Goal: Use online tool/utility: Use online tool/utility

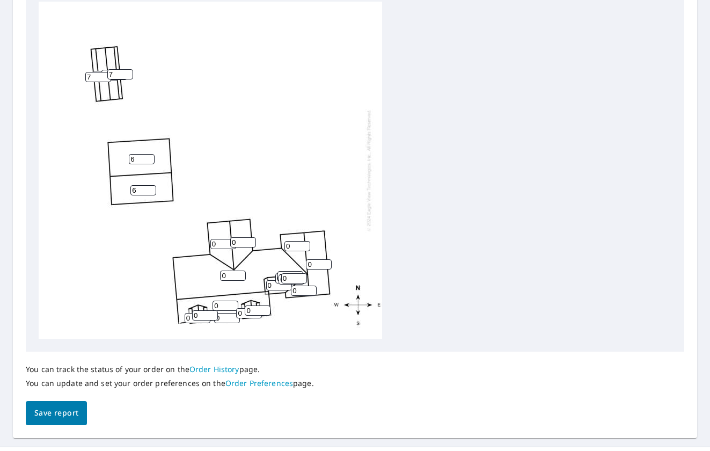
click at [218, 243] on input "0" at bounding box center [223, 244] width 26 height 10
drag, startPoint x: 145, startPoint y: 156, endPoint x: 138, endPoint y: 160, distance: 7.5
click at [138, 160] on input "5" at bounding box center [142, 159] width 26 height 10
type input "3"
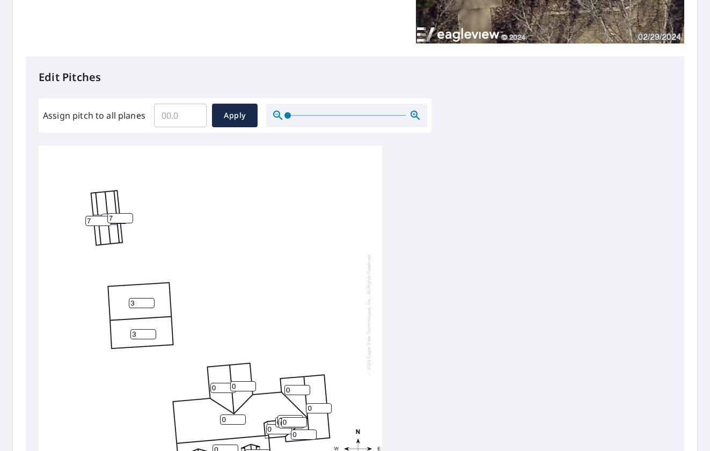
scroll to position [215, 0]
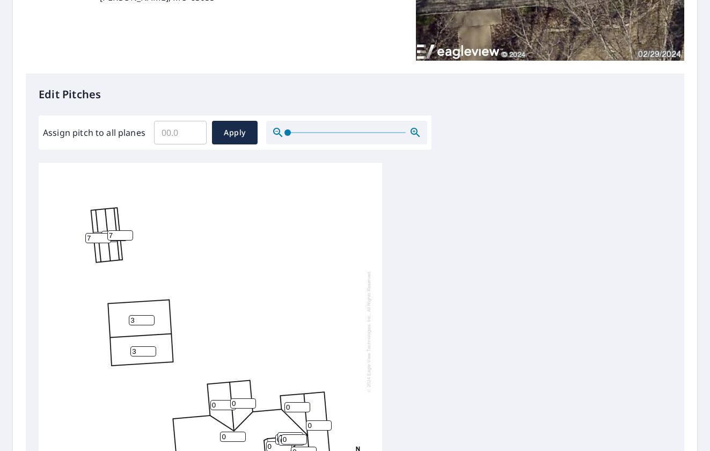
click at [94, 237] on input "7" at bounding box center [98, 238] width 26 height 10
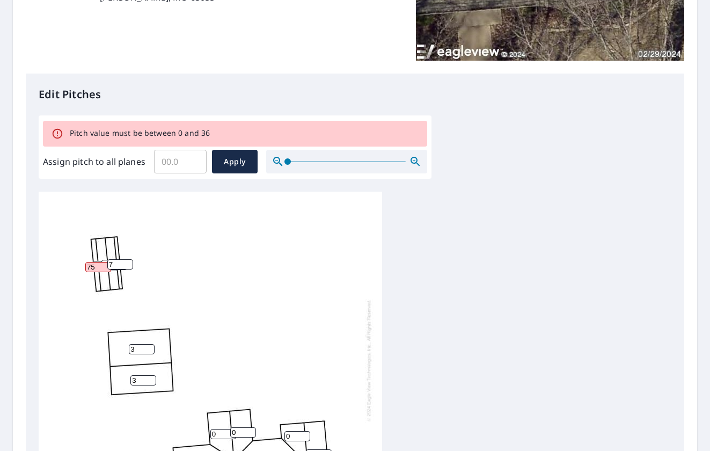
type input "75"
type input "5"
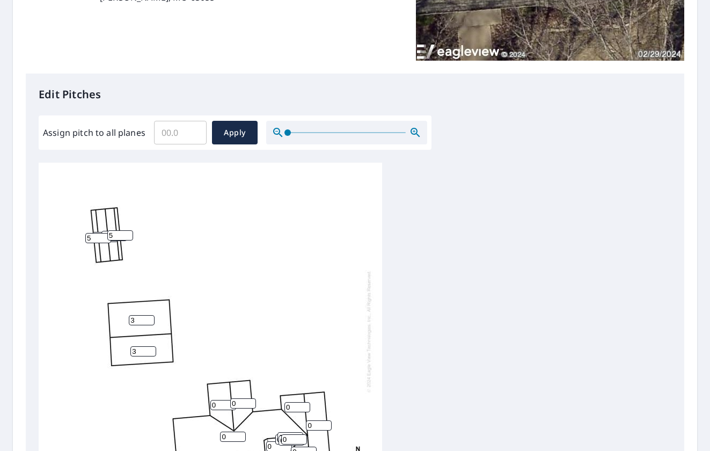
type input "5"
click at [180, 235] on div "0 3 3 0 0 0 0 0 0 12 12 0 0 5 5 0 0 0 0 0 0 0 0" at bounding box center [210, 331] width 343 height 337
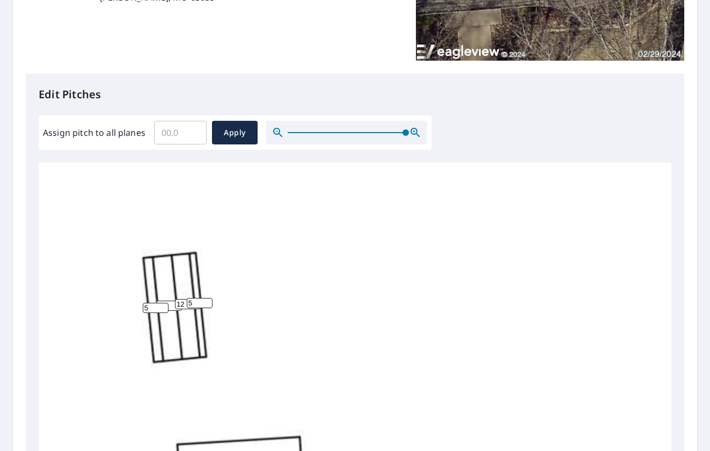
drag, startPoint x: 287, startPoint y: 131, endPoint x: 508, endPoint y: 173, distance: 225.0
click at [508, 173] on div "Edit Pitches Assign pitch to all planes ​ Apply 0 3 3 0 0 0 0 0 0 12 12 0 0 5 5…" at bounding box center [355, 292] width 658 height 439
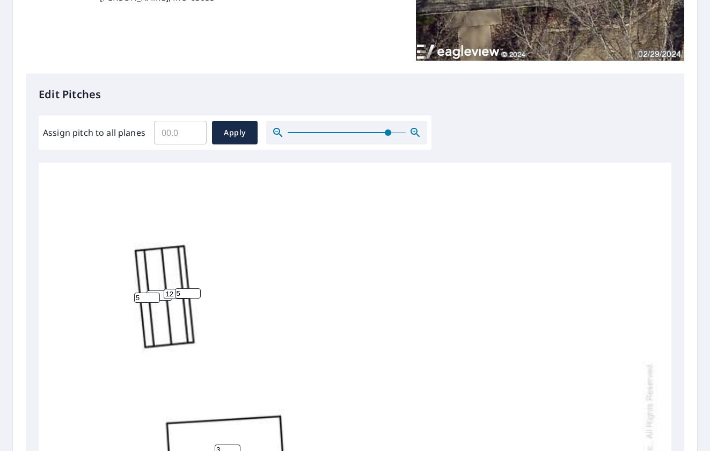
drag, startPoint x: 400, startPoint y: 132, endPoint x: 387, endPoint y: 136, distance: 13.4
click at [387, 136] on span at bounding box center [388, 132] width 6 height 6
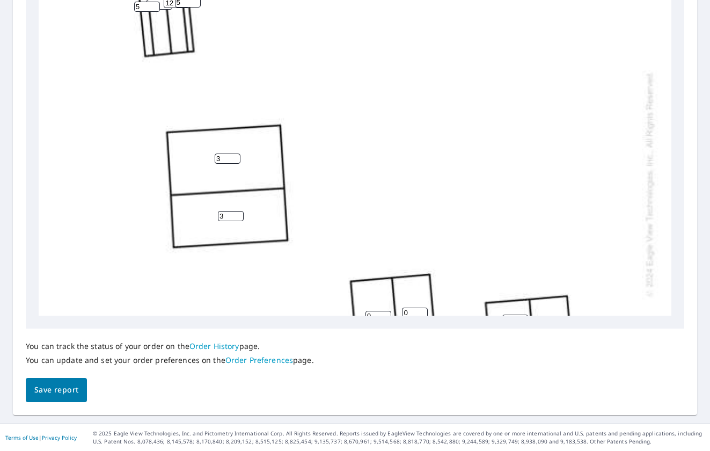
scroll to position [107, 0]
click at [226, 160] on input "3" at bounding box center [228, 158] width 26 height 10
type input "5"
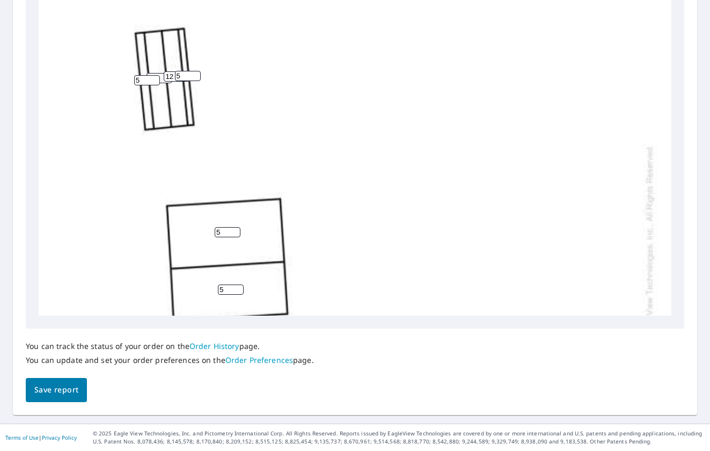
scroll to position [30, 0]
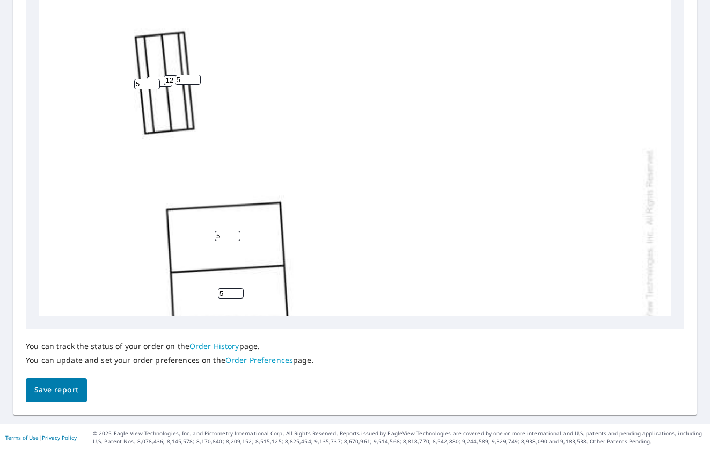
click at [149, 82] on input "5" at bounding box center [147, 84] width 26 height 10
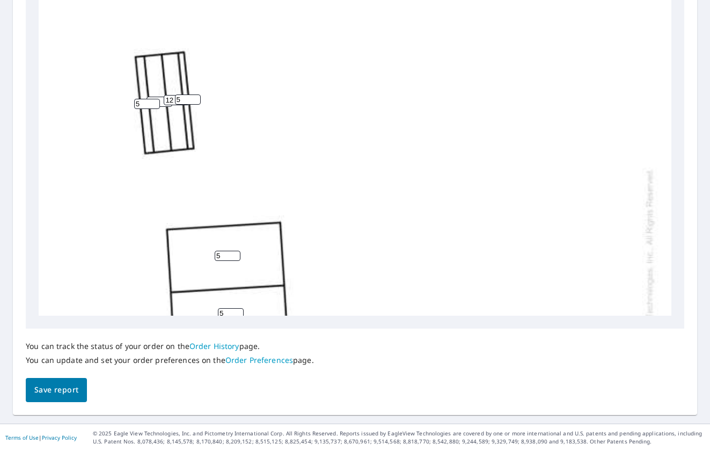
scroll to position [0, 0]
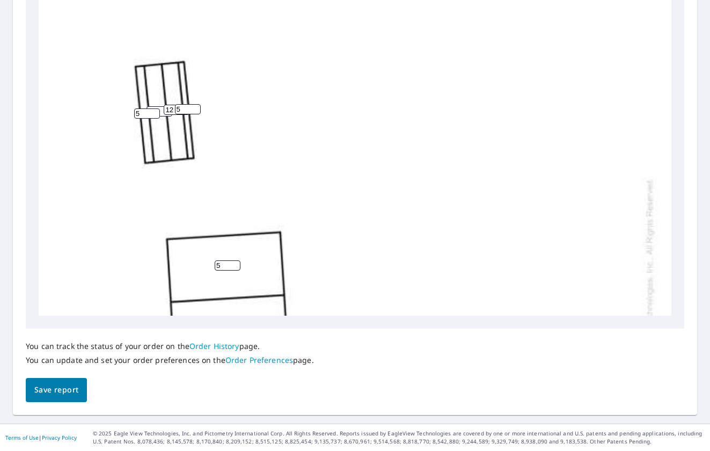
drag, startPoint x: 145, startPoint y: 113, endPoint x: 79, endPoint y: 107, distance: 66.2
click at [79, 107] on div "0 5 5 0 0 0 0 0 0 12 12 0 0 5 5 0 0 0 0 0 0 0 0" at bounding box center [356, 290] width 635 height 623
type input "4"
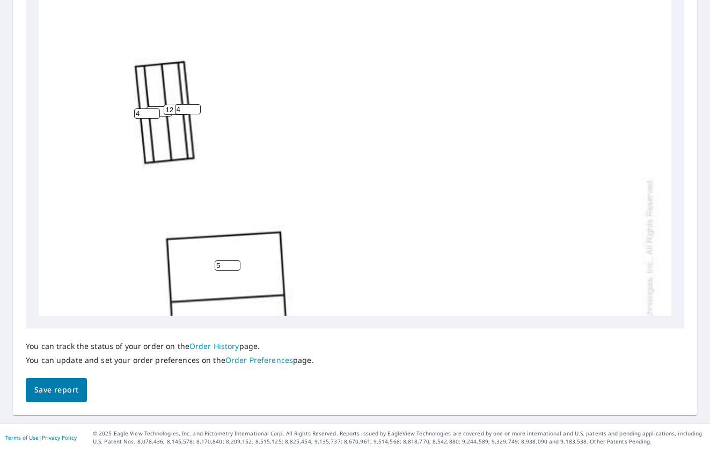
click at [160, 107] on input "12" at bounding box center [159, 111] width 26 height 10
click at [146, 113] on input "4" at bounding box center [147, 113] width 26 height 10
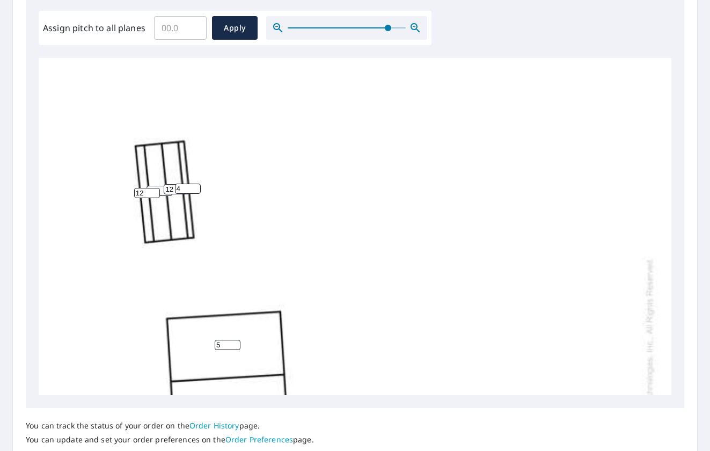
scroll to position [291, 0]
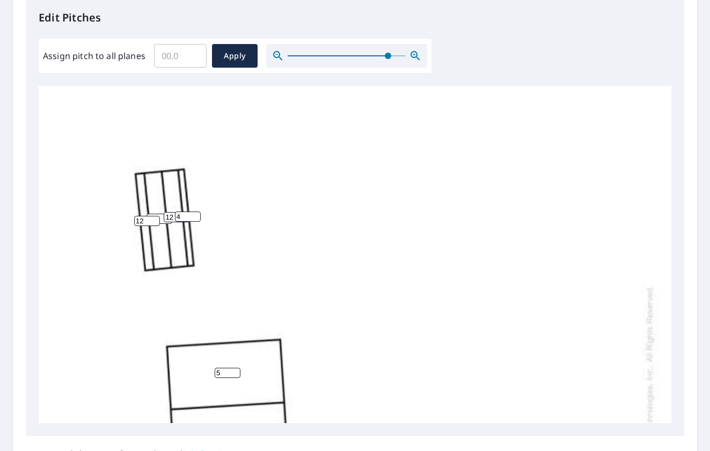
type input "12"
click at [160, 214] on input "12" at bounding box center [159, 218] width 26 height 10
type input "1"
type input "4"
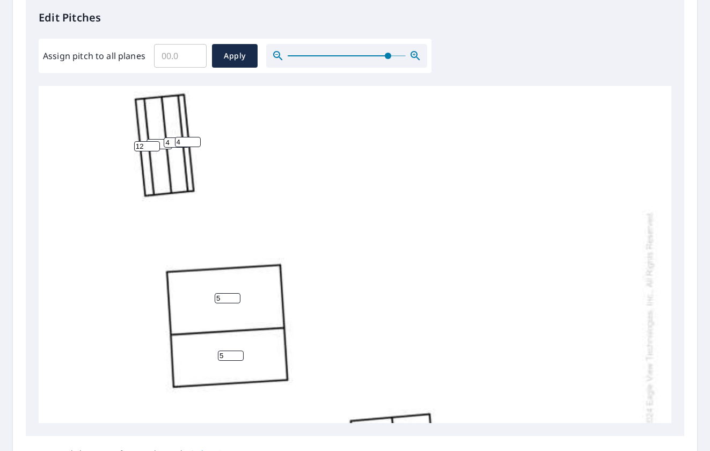
scroll to position [0, 0]
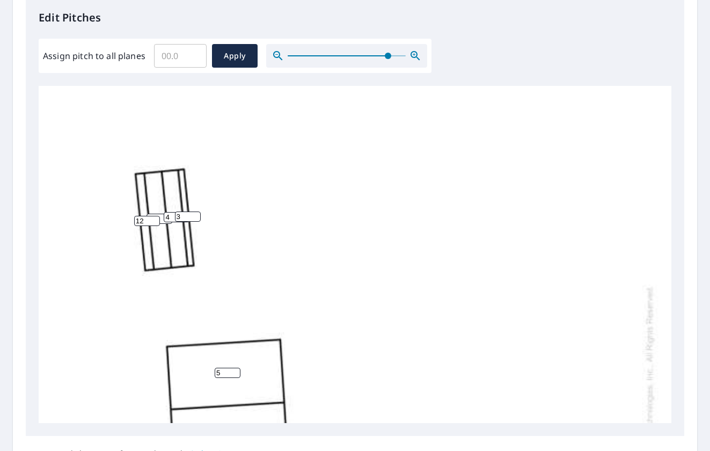
drag, startPoint x: 191, startPoint y: 218, endPoint x: 185, endPoint y: 217, distance: 6.5
click at [185, 217] on input "3" at bounding box center [188, 216] width 26 height 10
drag, startPoint x: 185, startPoint y: 217, endPoint x: 166, endPoint y: 221, distance: 19.3
click at [166, 220] on div "0 5 5 0 0 0 0 0 0 4 4 0 0 12 3 4 0 0 0 0 0 0 0" at bounding box center [356, 397] width 635 height 623
type input "12"
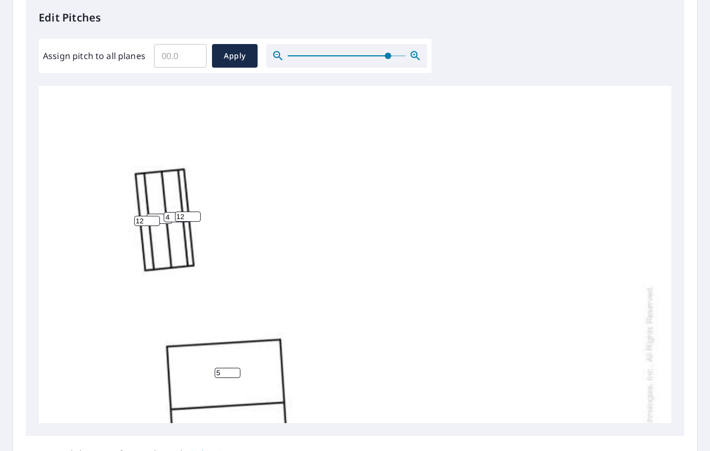
click at [381, 227] on div "0 5 5 0 0 0 0 0 0 4 4 0 0 12 12 4 0 0 0 0 0 0 0" at bounding box center [356, 397] width 635 height 623
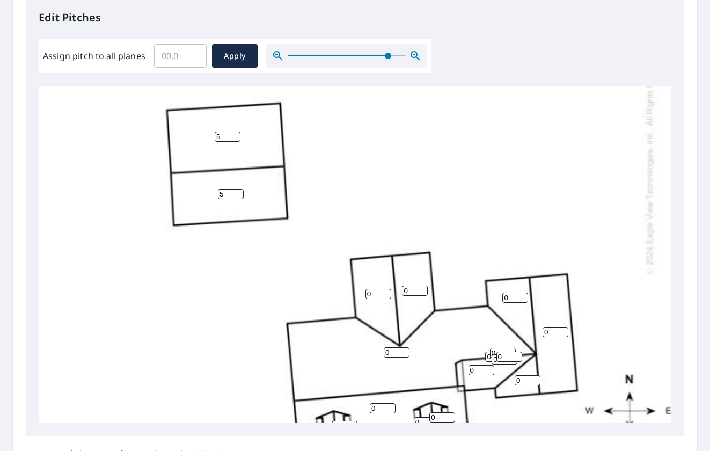
scroll to position [268, 0]
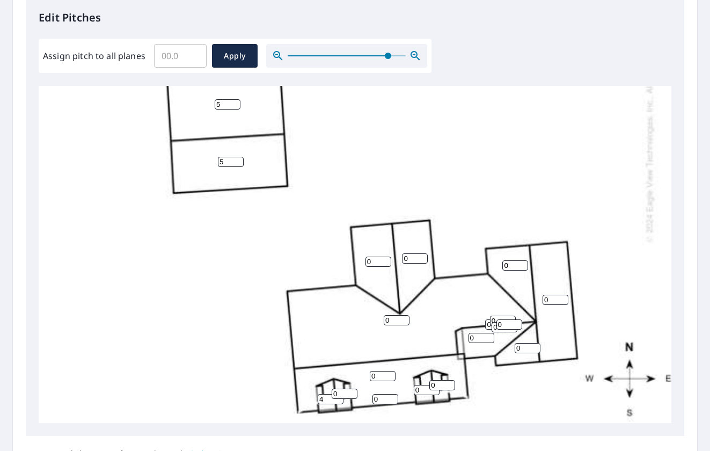
click at [380, 259] on input "0" at bounding box center [378, 261] width 26 height 10
type input "0"
type input "11"
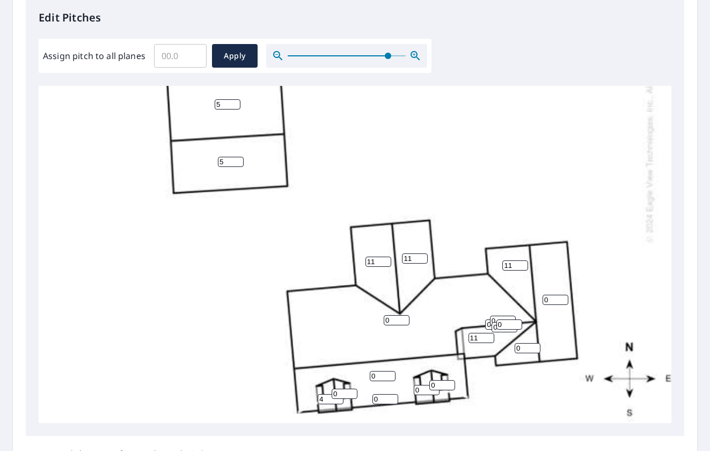
type input "11"
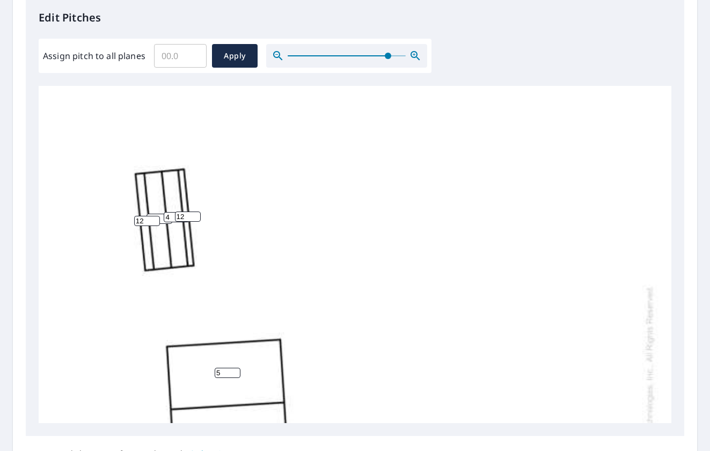
scroll to position [298, 0]
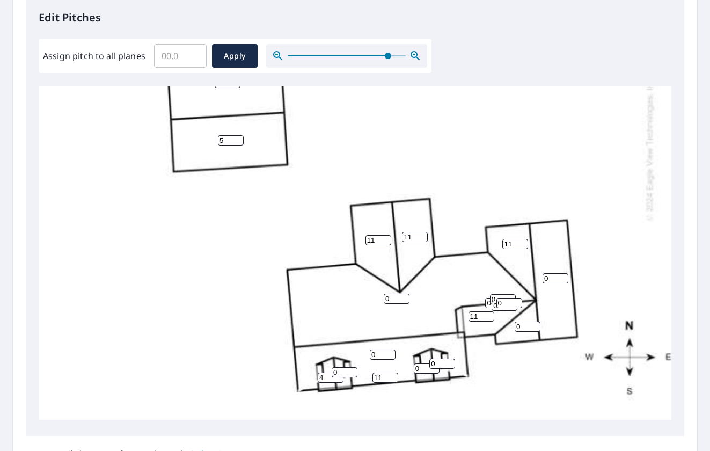
type input "11"
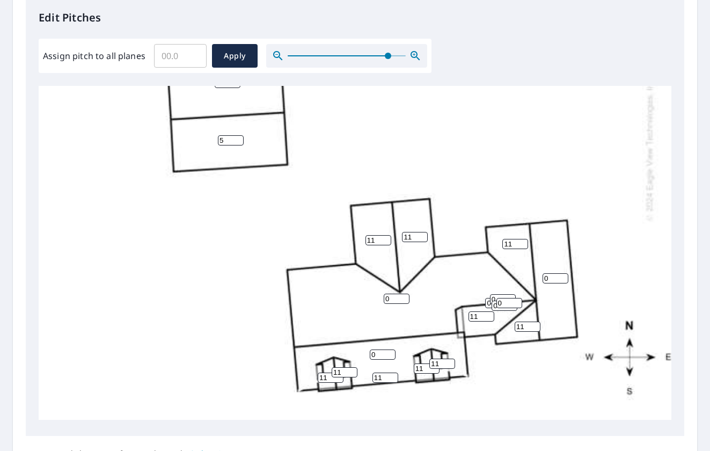
type input "11"
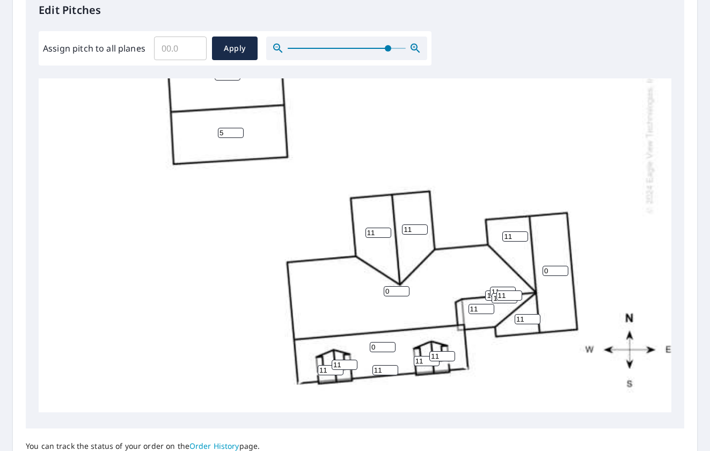
click at [549, 266] on input "0" at bounding box center [555, 271] width 26 height 10
type input "11"
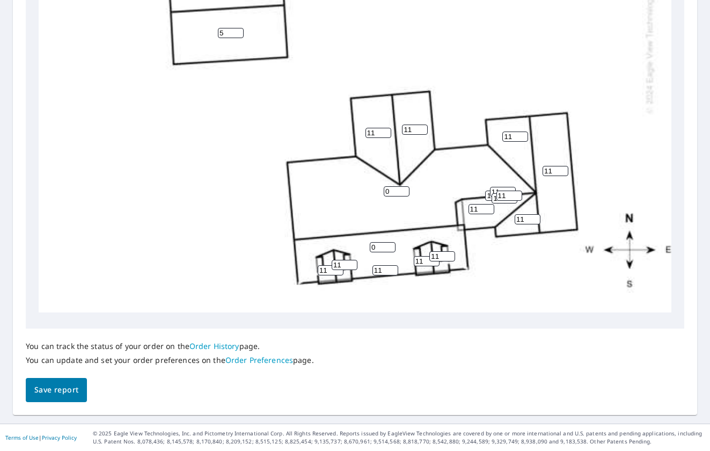
click at [388, 186] on input "0" at bounding box center [397, 191] width 26 height 10
type input "11"
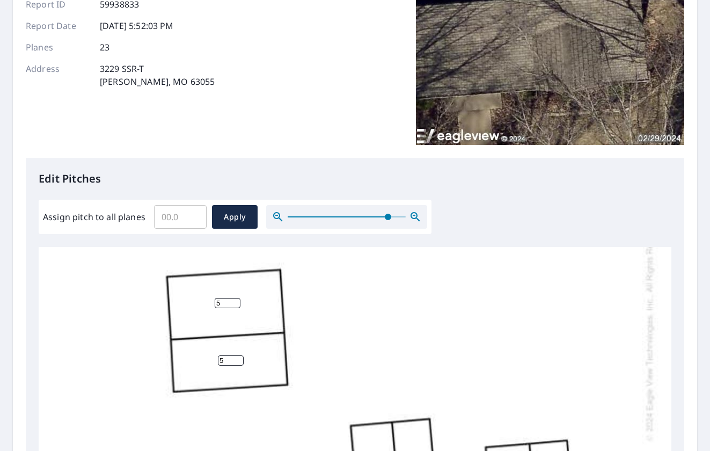
scroll to position [298, 0]
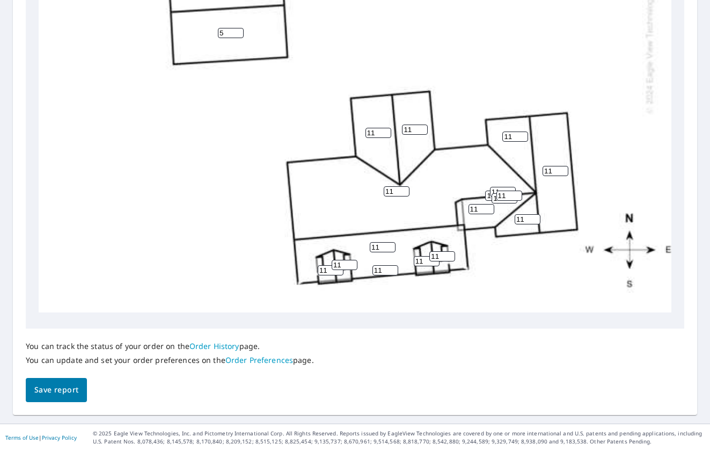
type input "11"
click at [67, 384] on span "Save report" at bounding box center [56, 389] width 44 height 13
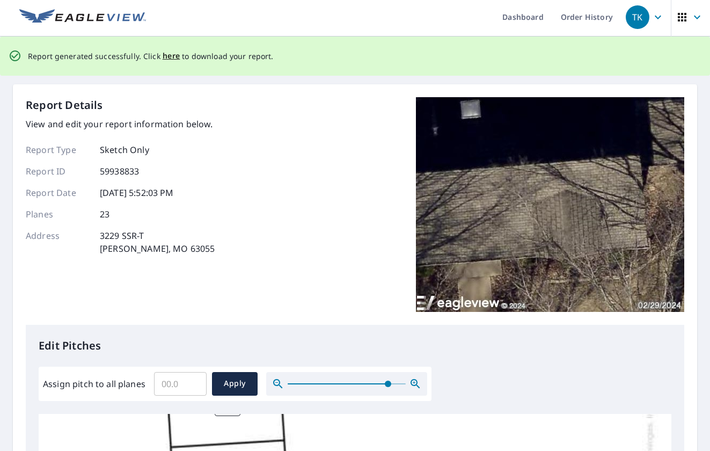
scroll to position [0, 0]
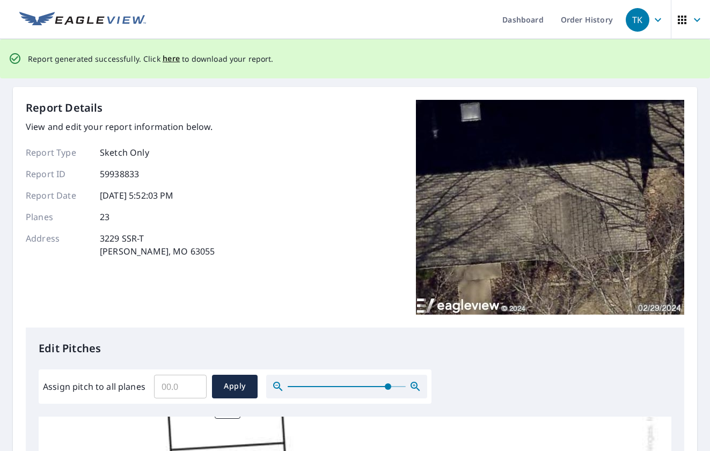
drag, startPoint x: 167, startPoint y: 58, endPoint x: 342, endPoint y: 7, distance: 182.6
click at [167, 58] on span "here" at bounding box center [172, 58] width 18 height 13
